Goal: Information Seeking & Learning: Learn about a topic

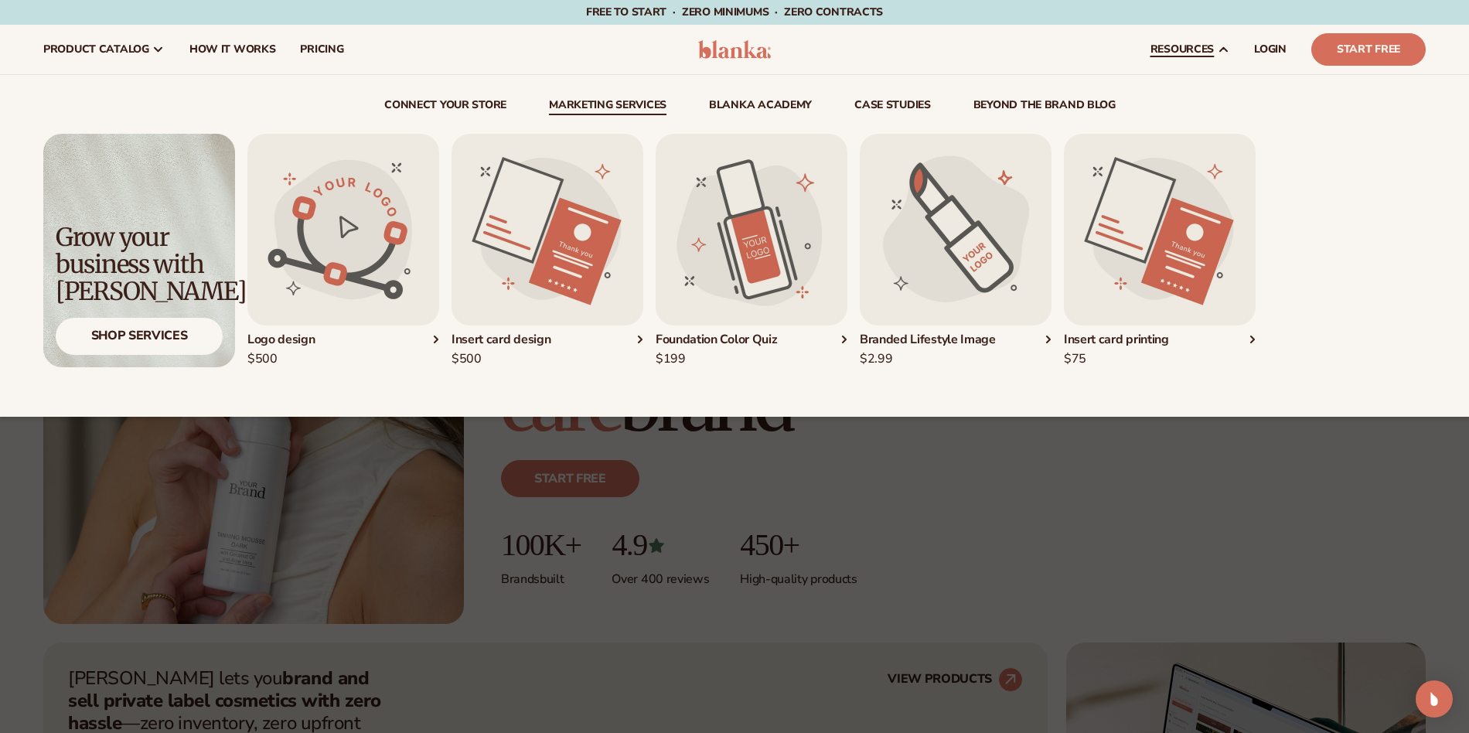
click at [637, 101] on link "Marketing services" at bounding box center [608, 107] width 118 height 15
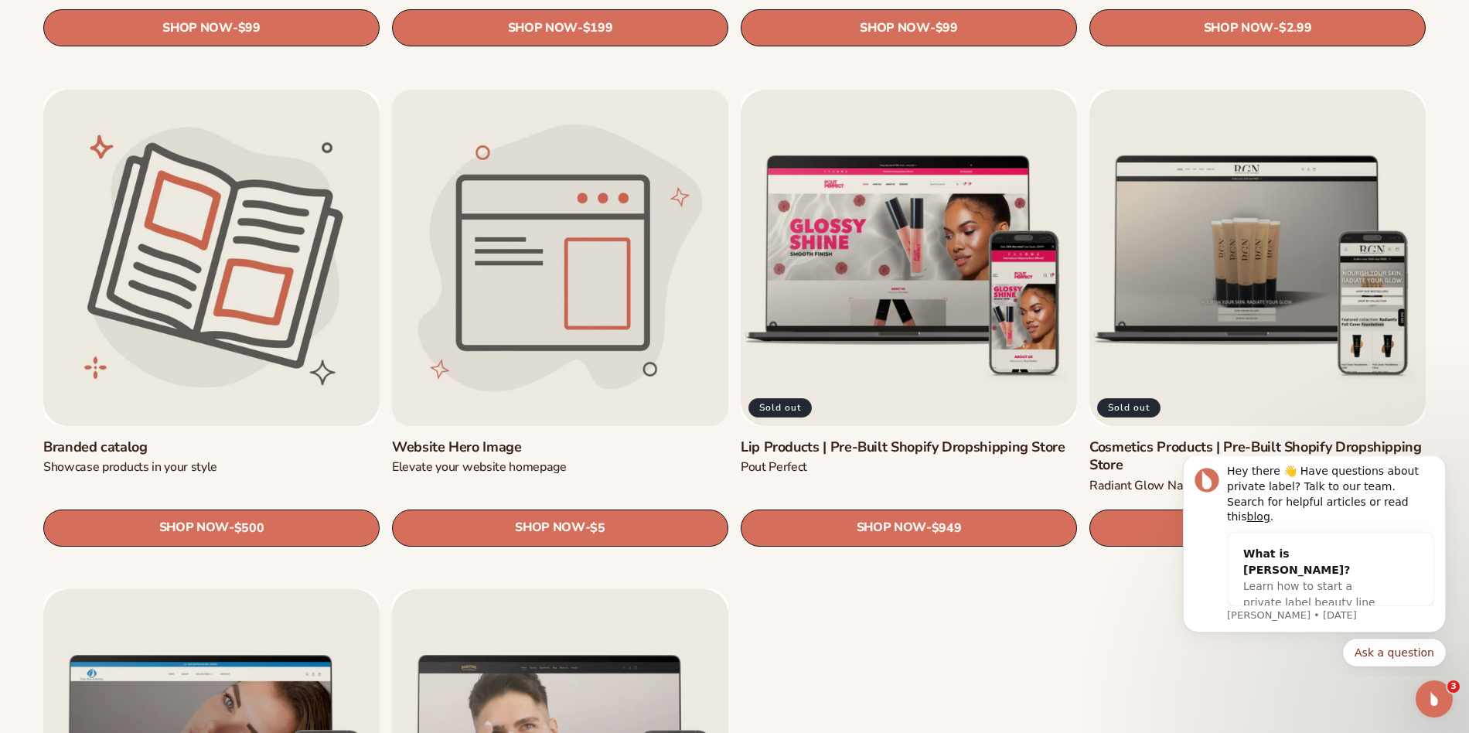
scroll to position [2116, 0]
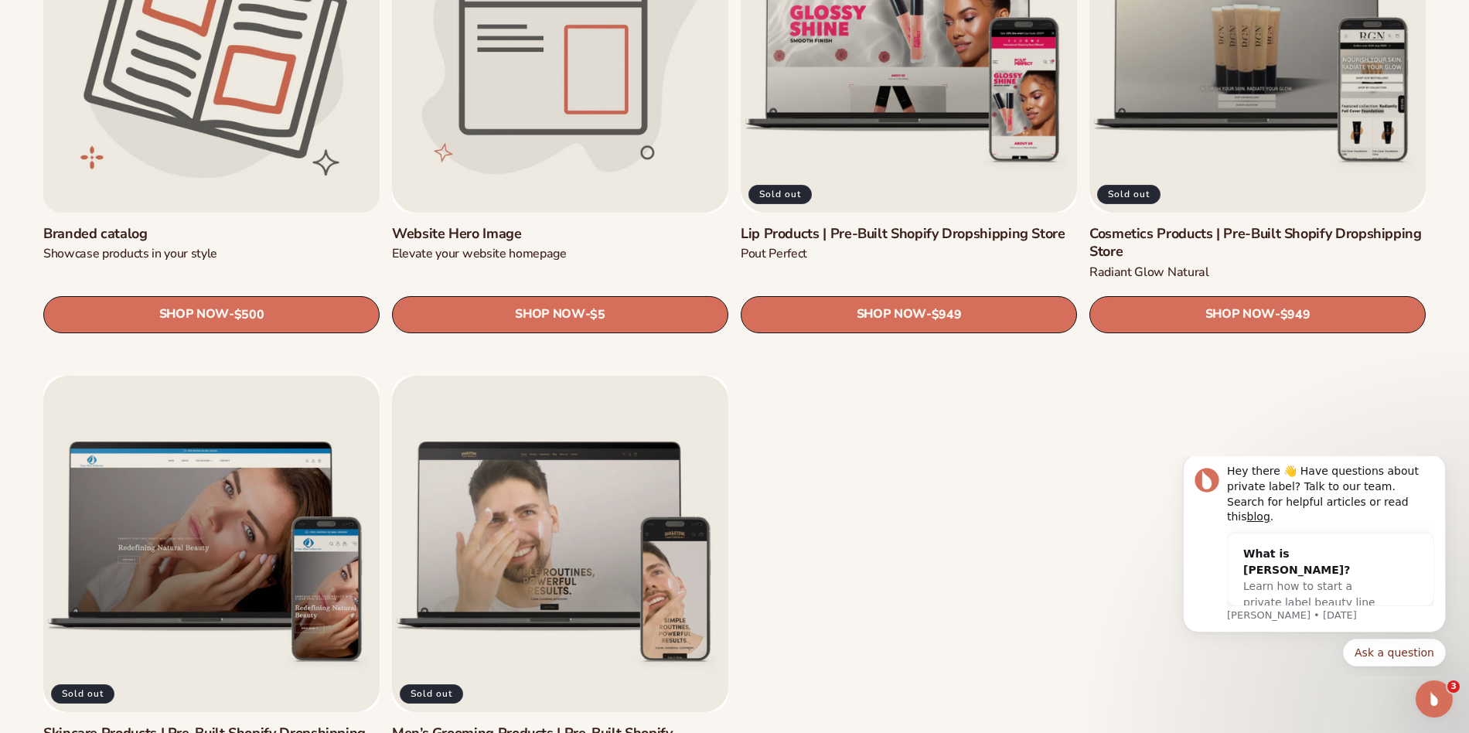
click at [274, 225] on link "Branded catalog" at bounding box center [211, 234] width 336 height 18
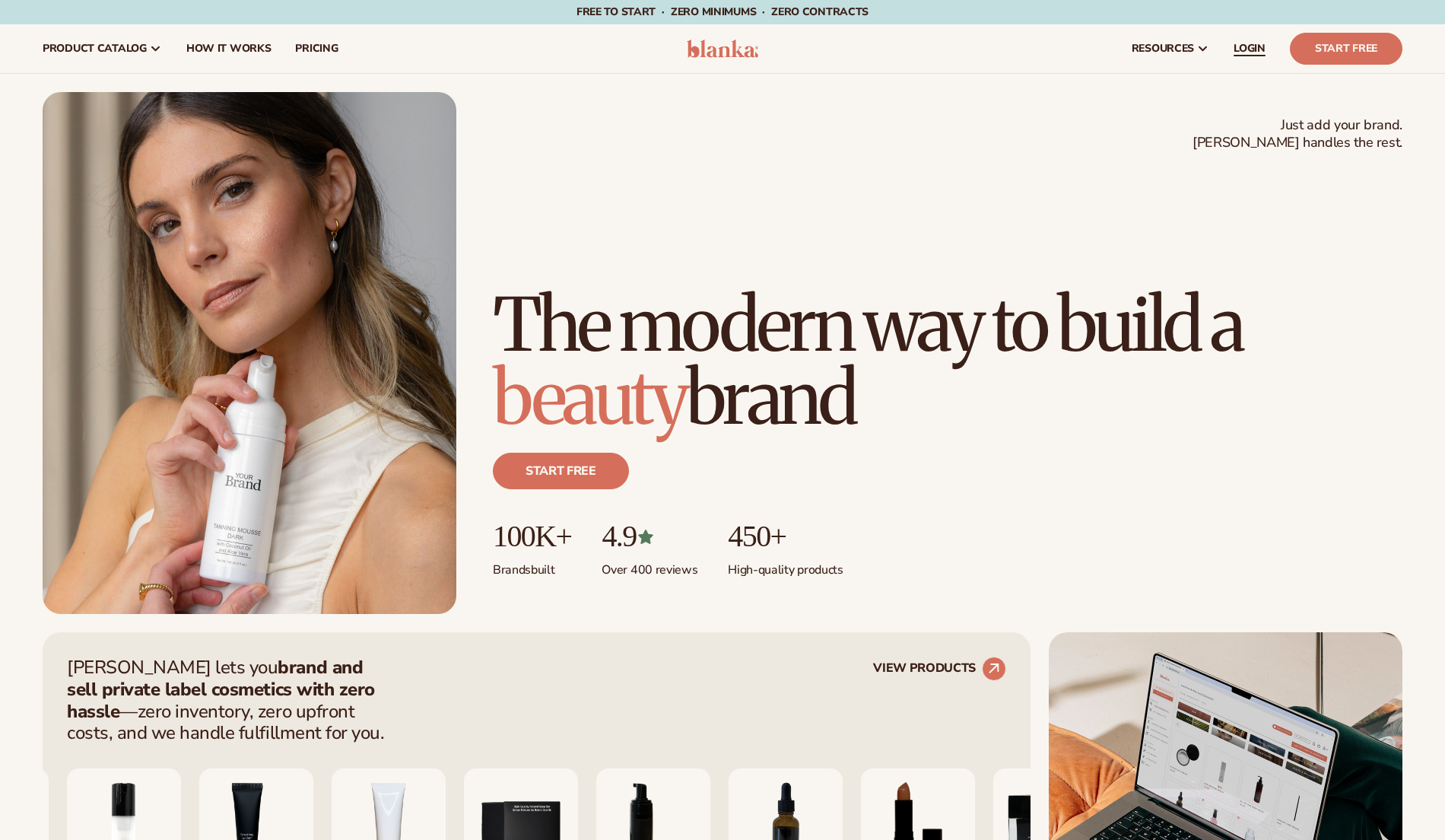
click at [1249, 52] on span "LOGIN" at bounding box center [1249, 48] width 31 height 12
